Goal: Find specific page/section: Find specific page/section

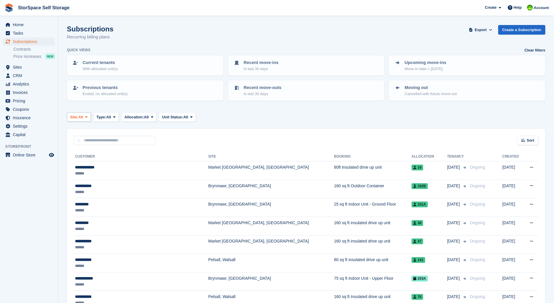
click at [83, 117] on span "All" at bounding box center [80, 117] width 5 height 6
click at [89, 139] on link "Brynmawr, [GEOGRAPHIC_DATA]" at bounding box center [126, 141] width 115 height 10
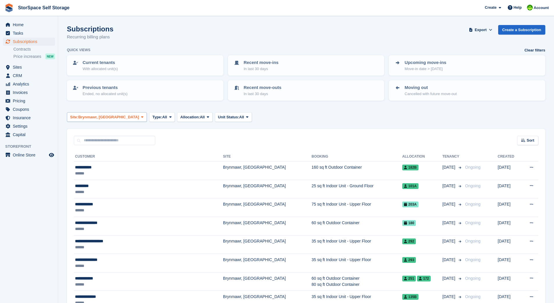
click at [89, 116] on span "Brynmawr, [GEOGRAPHIC_DATA]" at bounding box center [108, 117] width 61 height 6
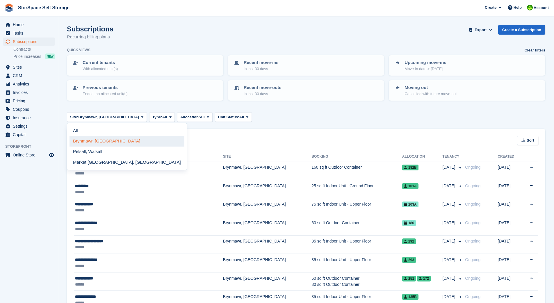
click at [93, 140] on link "Brynmawr, [GEOGRAPHIC_DATA]" at bounding box center [126, 141] width 115 height 10
click at [25, 67] on span "Sites" at bounding box center [30, 67] width 35 height 8
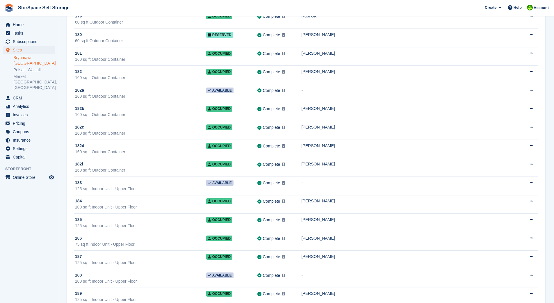
scroll to position [1876, 0]
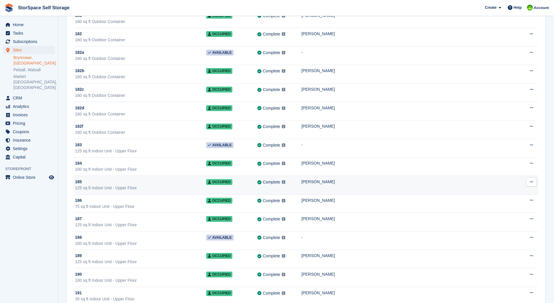
click at [206, 188] on div "125 sq ft Indoor Unit - Upper Floor" at bounding box center [140, 188] width 131 height 6
